Goal: Find specific page/section: Find specific page/section

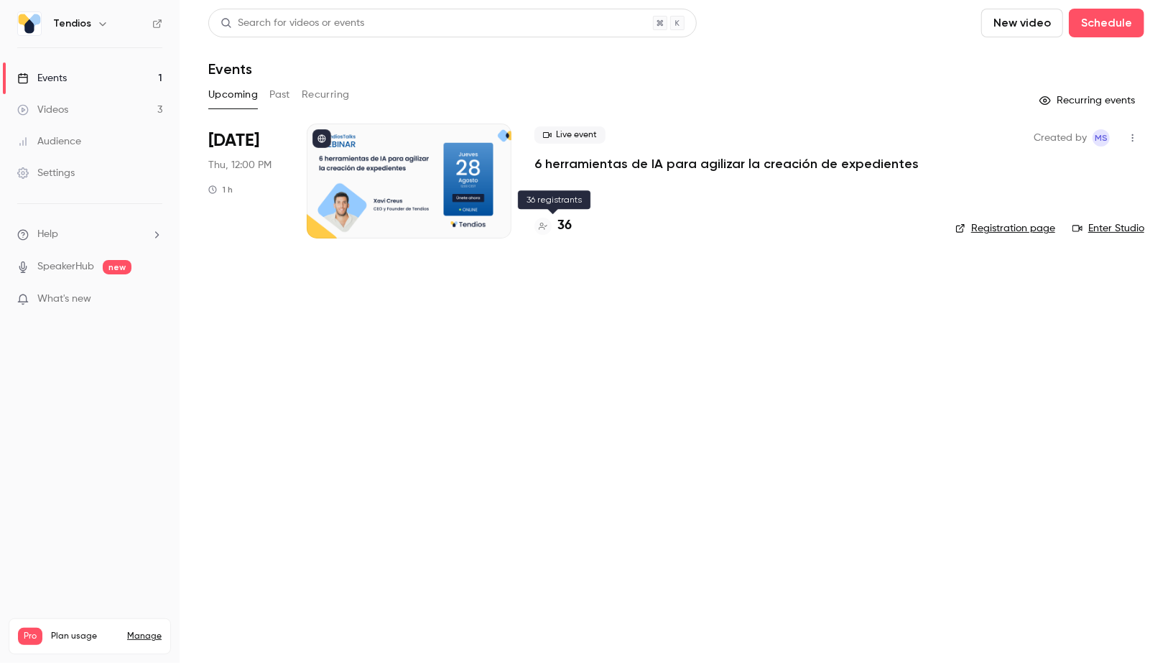
click at [558, 224] on h4 "36" at bounding box center [564, 225] width 14 height 19
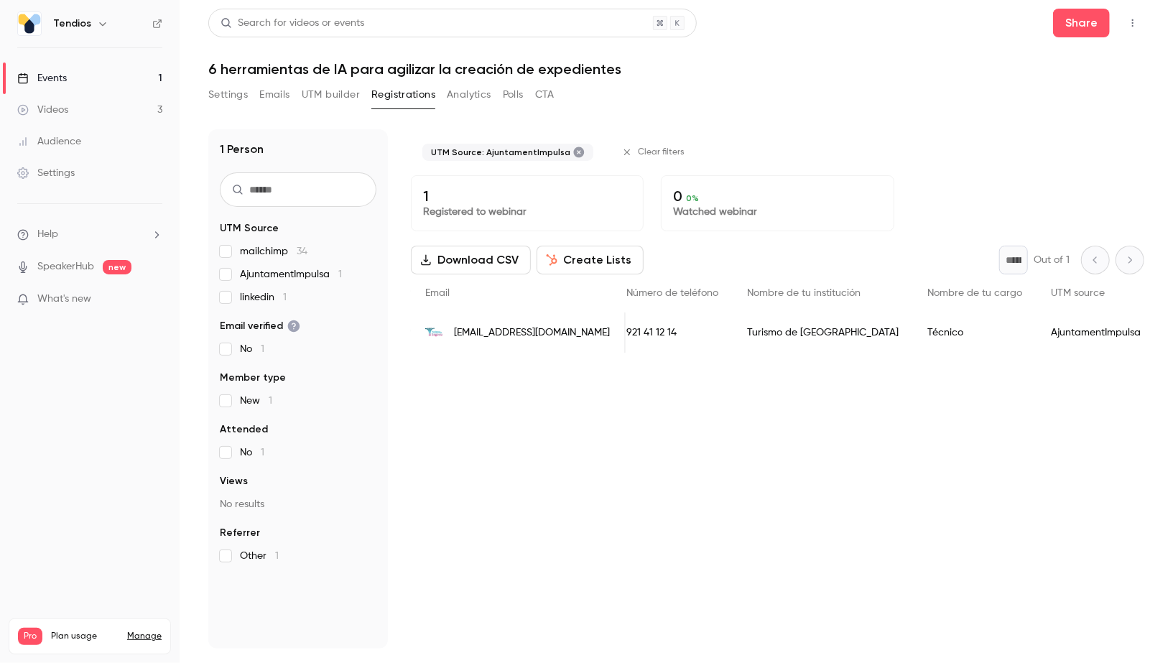
scroll to position [0, 489]
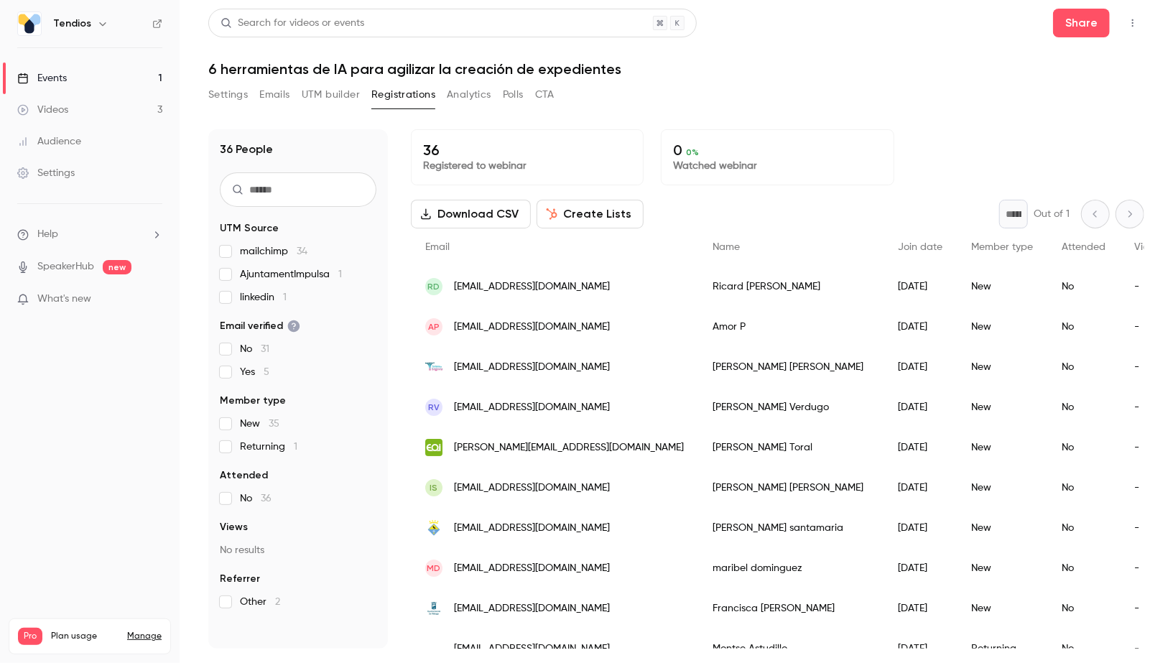
click at [127, 76] on link "Events 1" at bounding box center [90, 78] width 180 height 32
